Goal: Find specific page/section: Find specific page/section

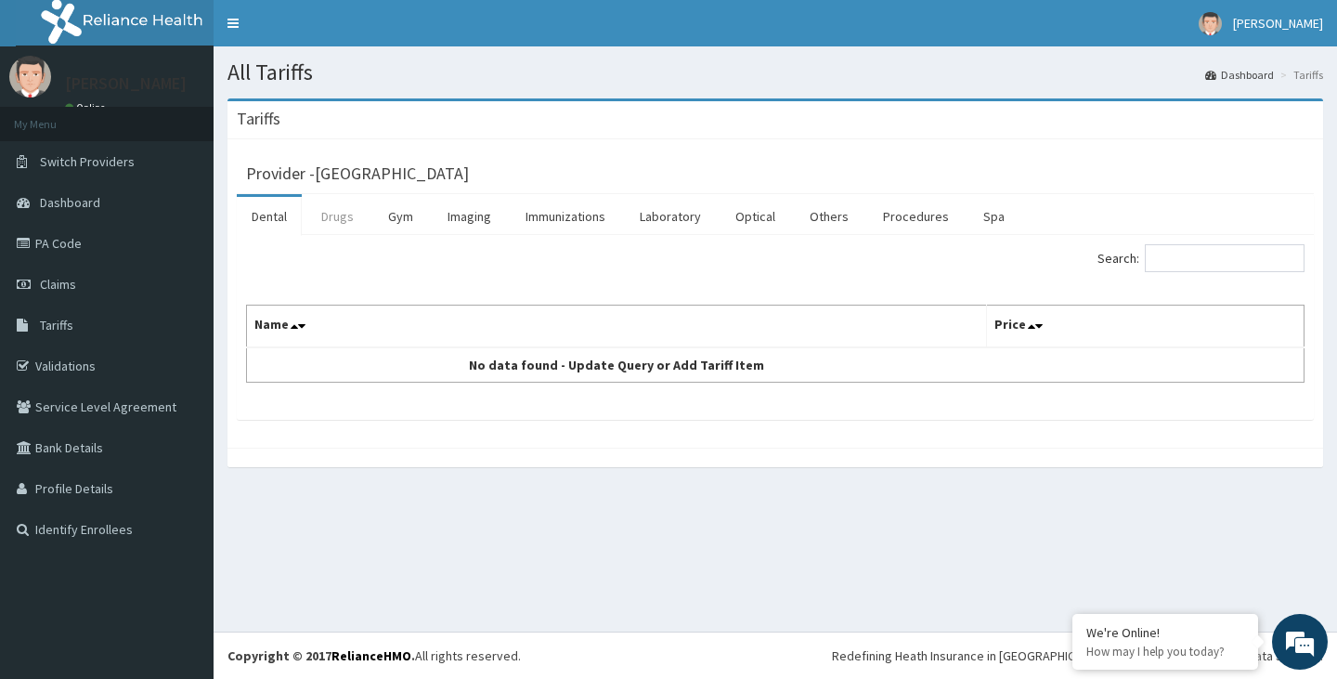
click at [356, 214] on link "Drugs" at bounding box center [337, 216] width 62 height 39
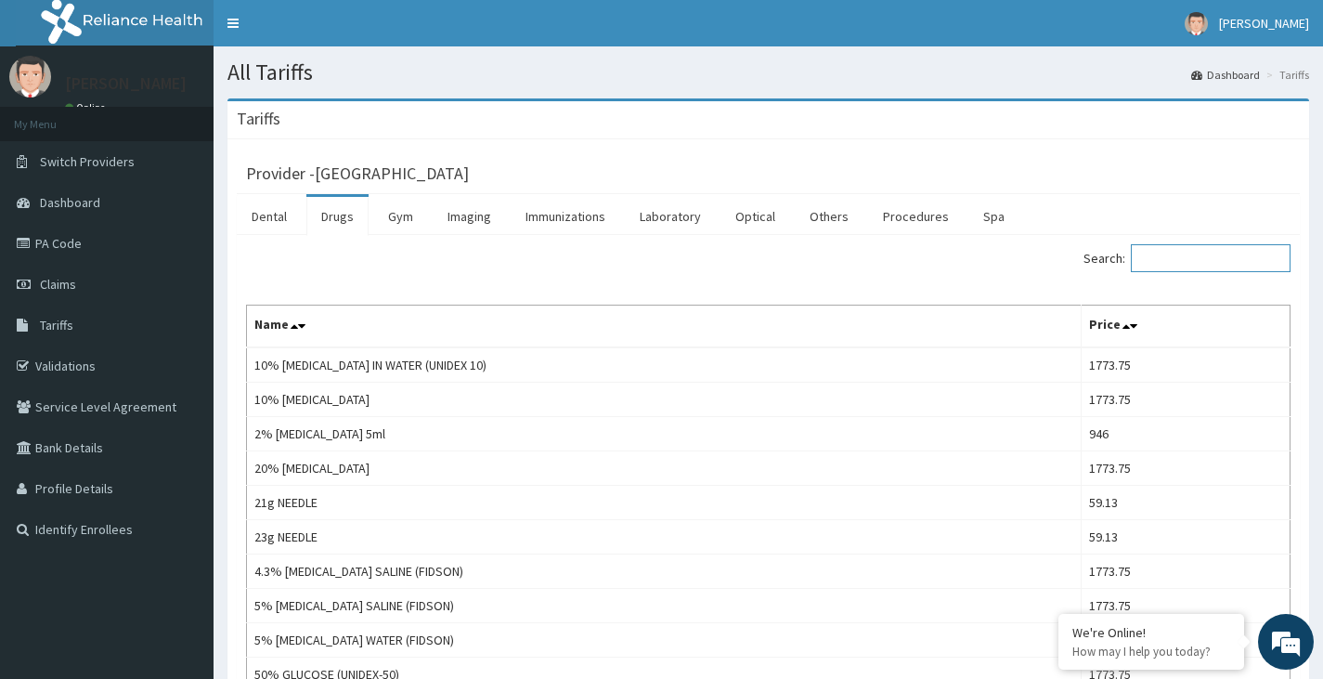
click at [1181, 256] on input "Search:" at bounding box center [1211, 258] width 160 height 28
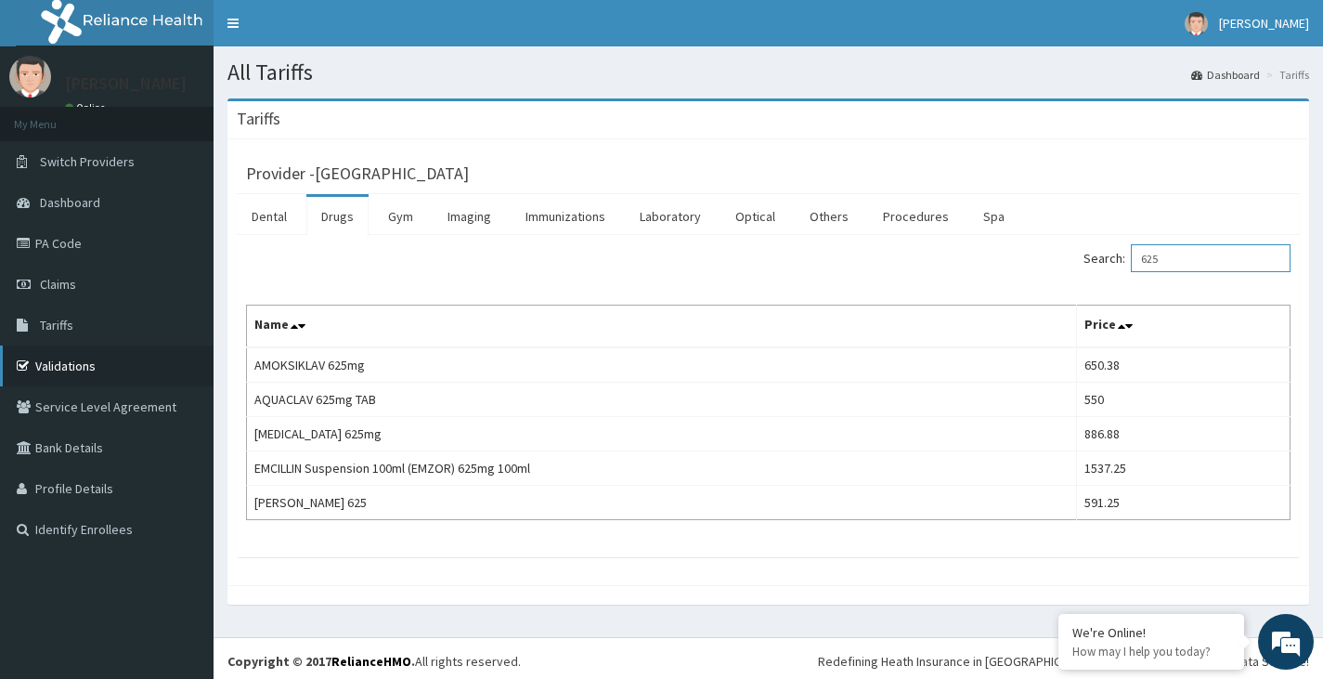
type input "625"
click at [70, 356] on link "Validations" at bounding box center [107, 365] width 214 height 41
